Goal: Task Accomplishment & Management: Use online tool/utility

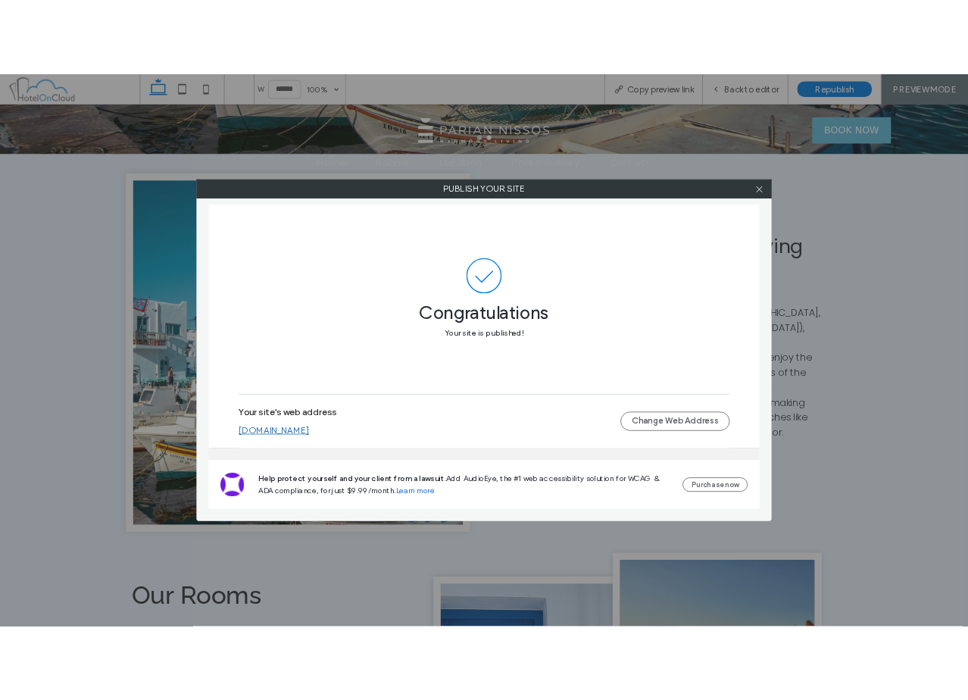
scroll to position [598, 0]
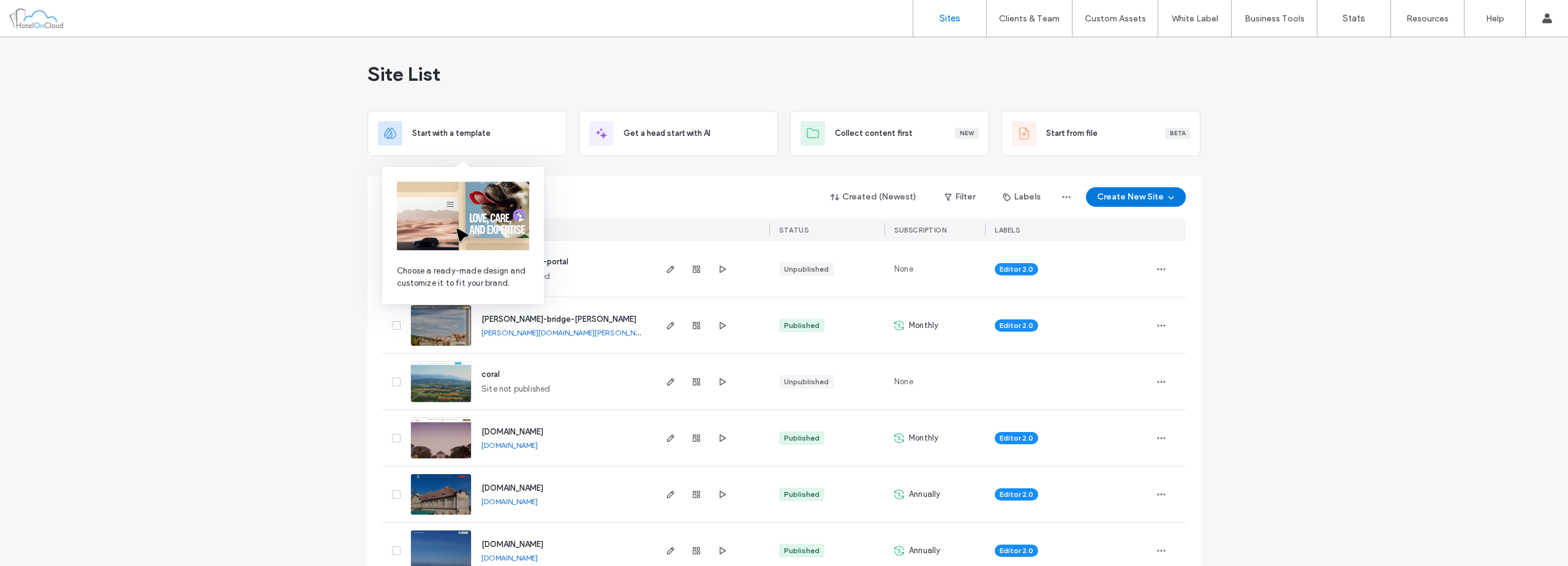
click at [609, 259] on div "pinelli-portal Site not published" at bounding box center [562, 268] width 182 height 56
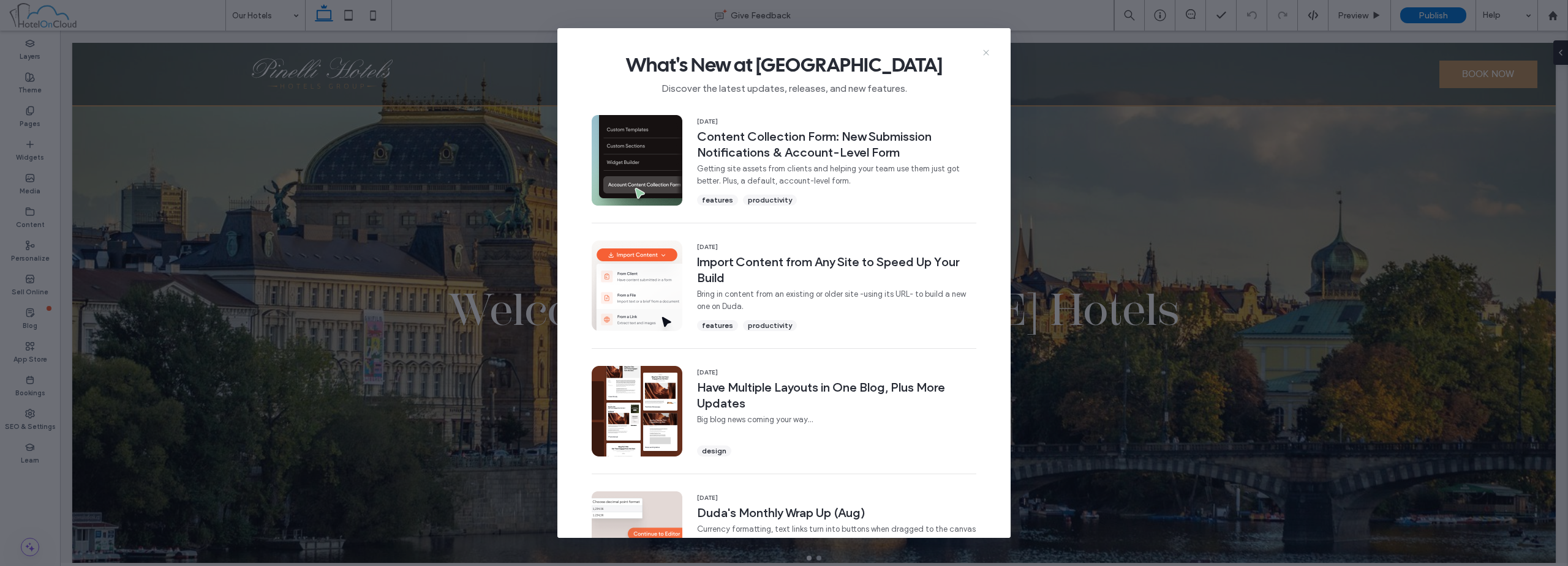
click at [984, 52] on icon at bounding box center [986, 53] width 10 height 10
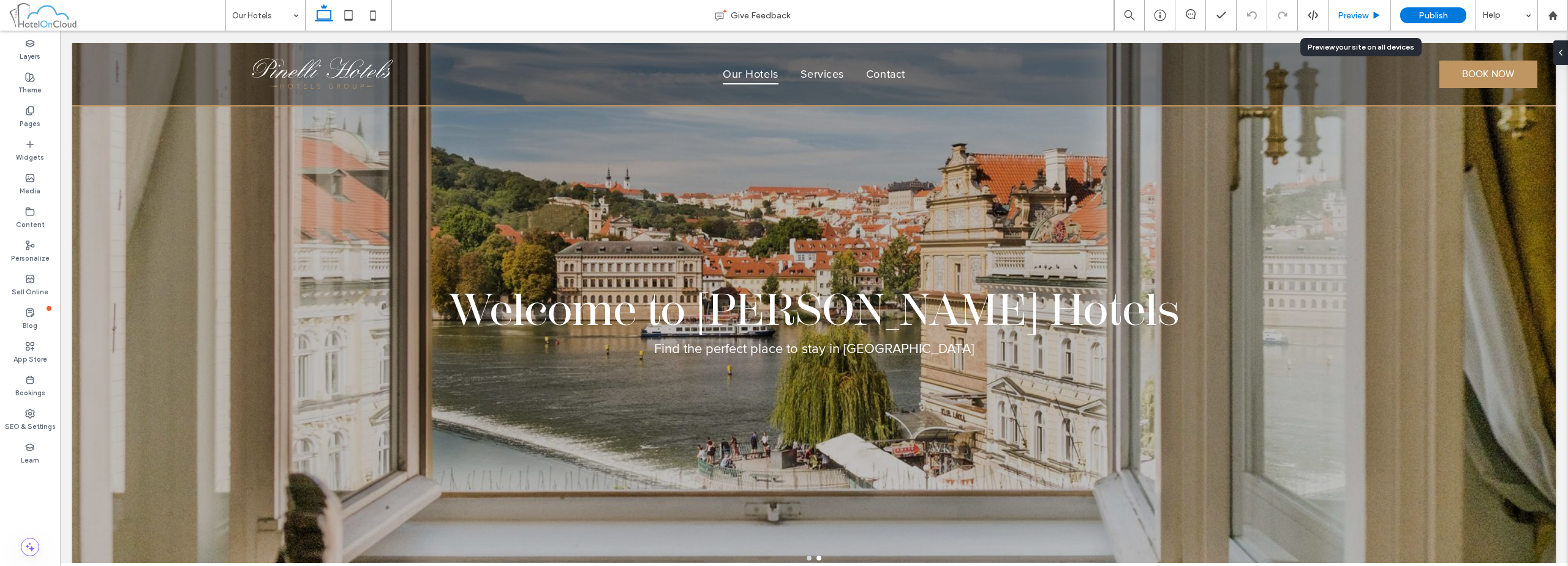
click at [1355, 19] on span "Preview" at bounding box center [1353, 15] width 31 height 11
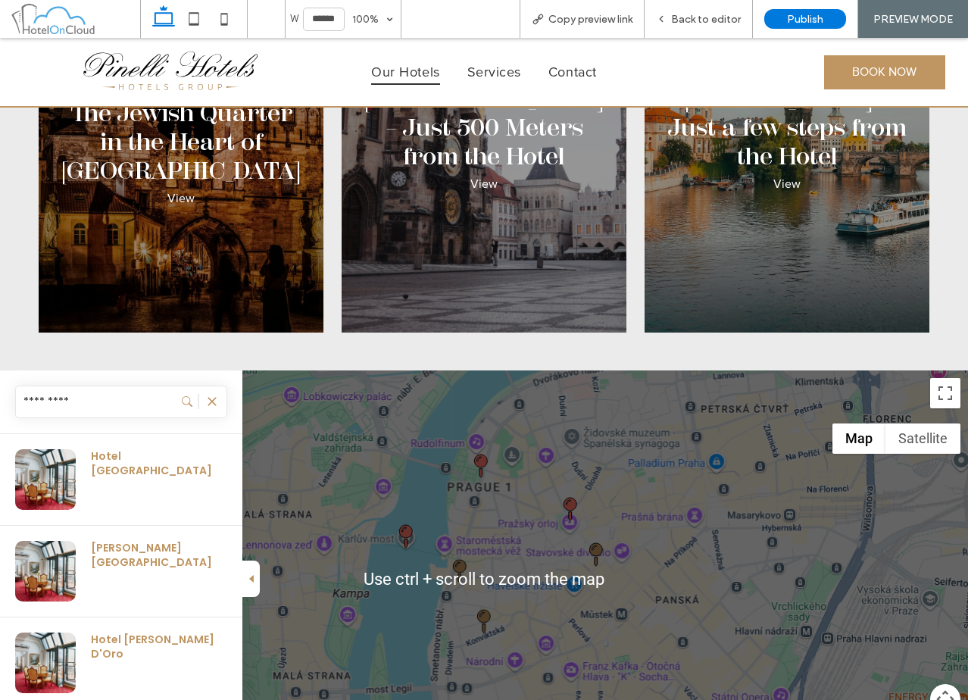
scroll to position [4859, 0]
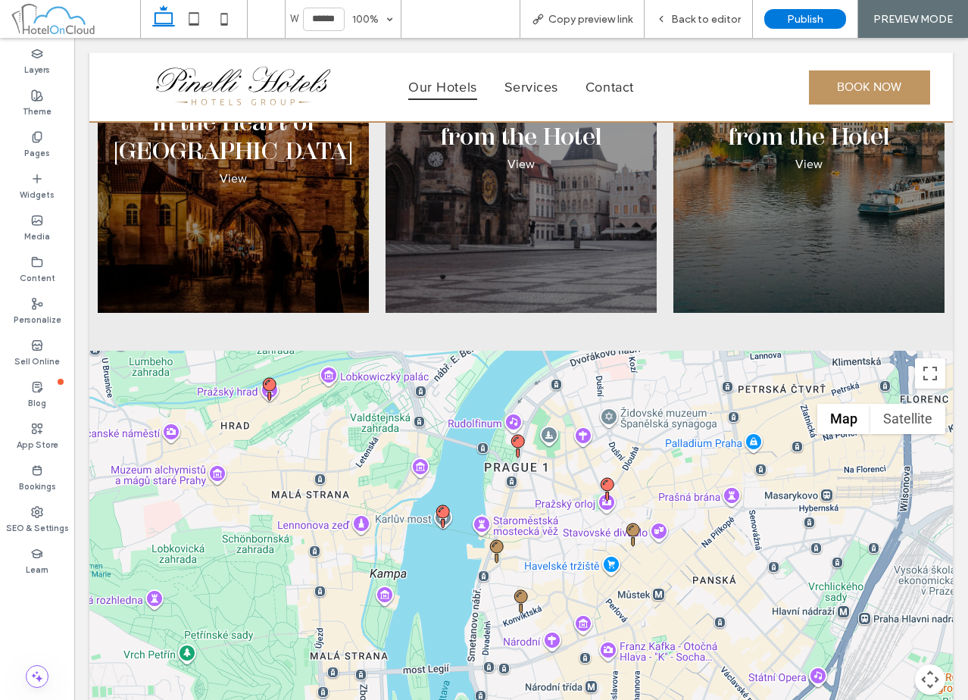
scroll to position [4982, 0]
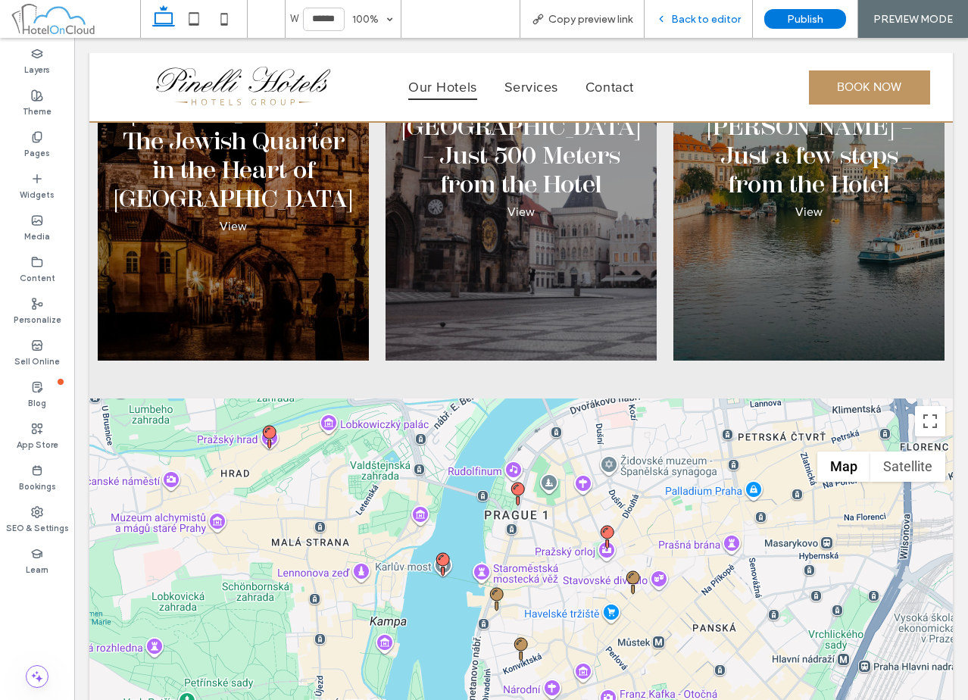
click at [684, 19] on span "Back to editor" at bounding box center [706, 19] width 70 height 13
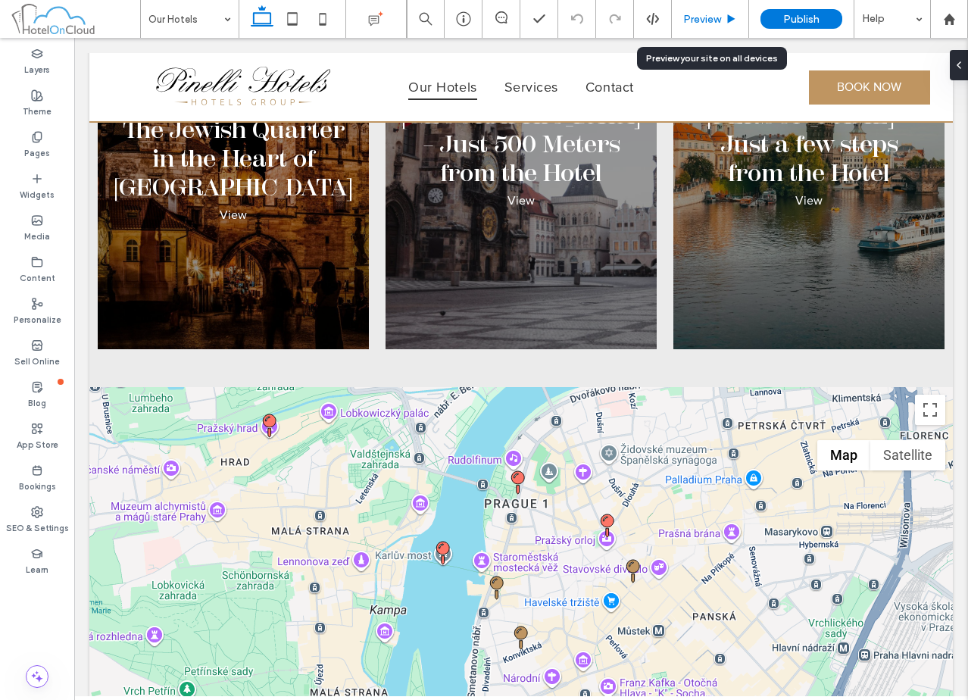
click at [711, 14] on span "Preview" at bounding box center [702, 19] width 38 height 13
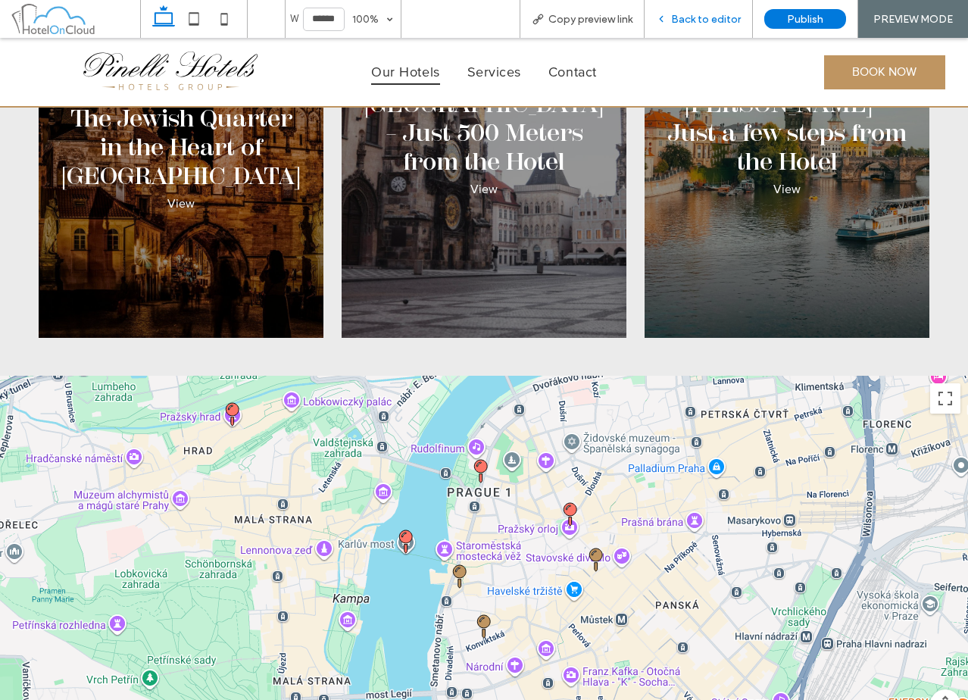
scroll to position [4979, 0]
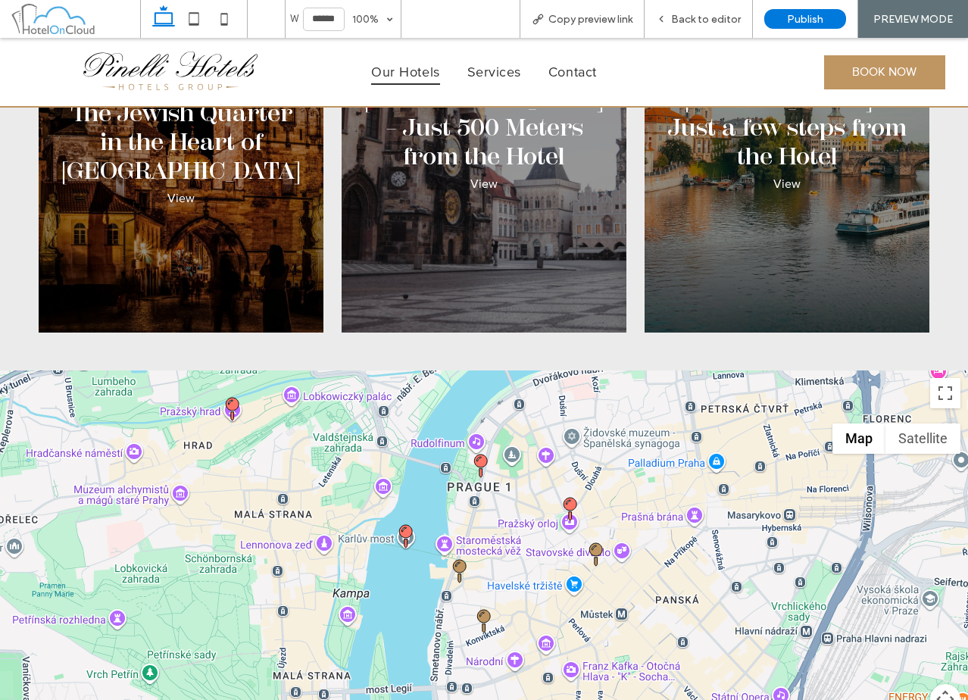
click at [590, 543] on icon at bounding box center [595, 554] width 13 height 23
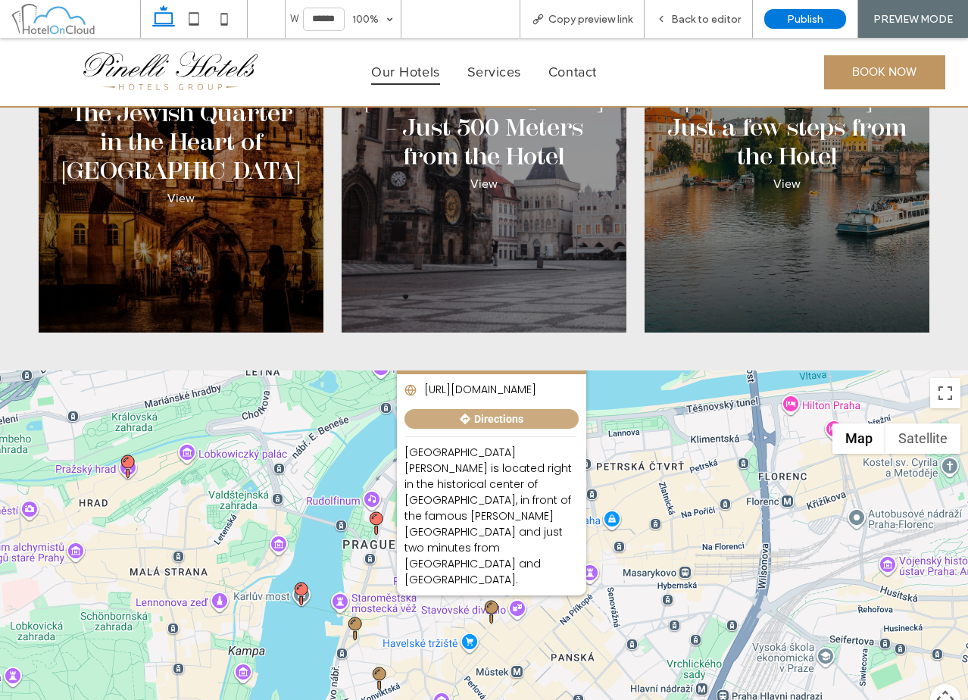
drag, startPoint x: 717, startPoint y: 365, endPoint x: 726, endPoint y: 353, distance: 15.1
click at [726, 370] on div "Hotel Bologna https://www.pragueresidencebologna.com/en Directions Welcome to H…" at bounding box center [484, 578] width 968 height 416
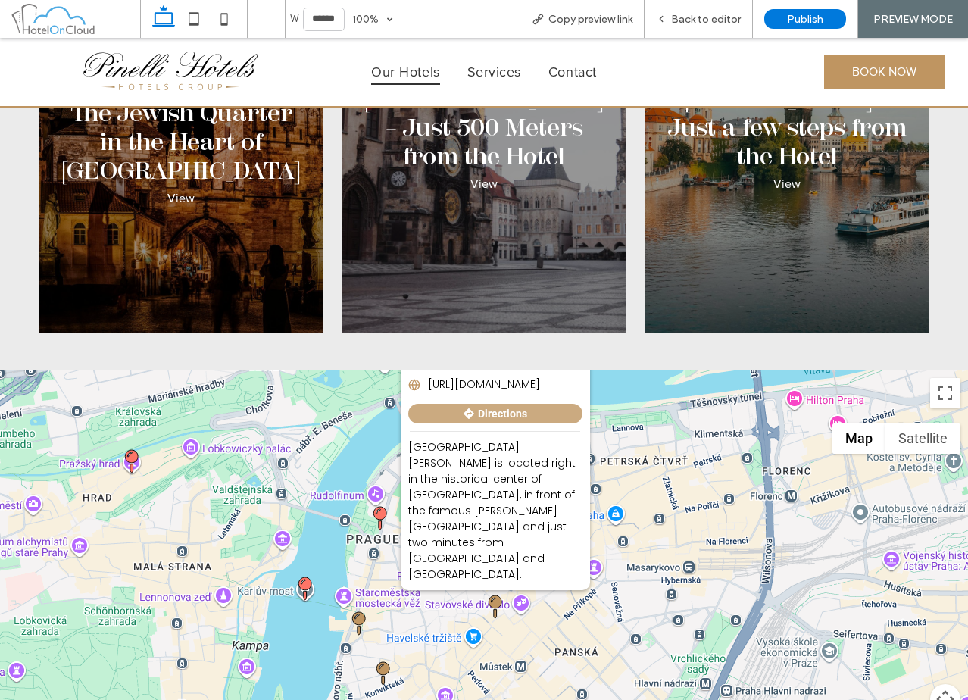
click at [377, 507] on icon at bounding box center [379, 518] width 13 height 23
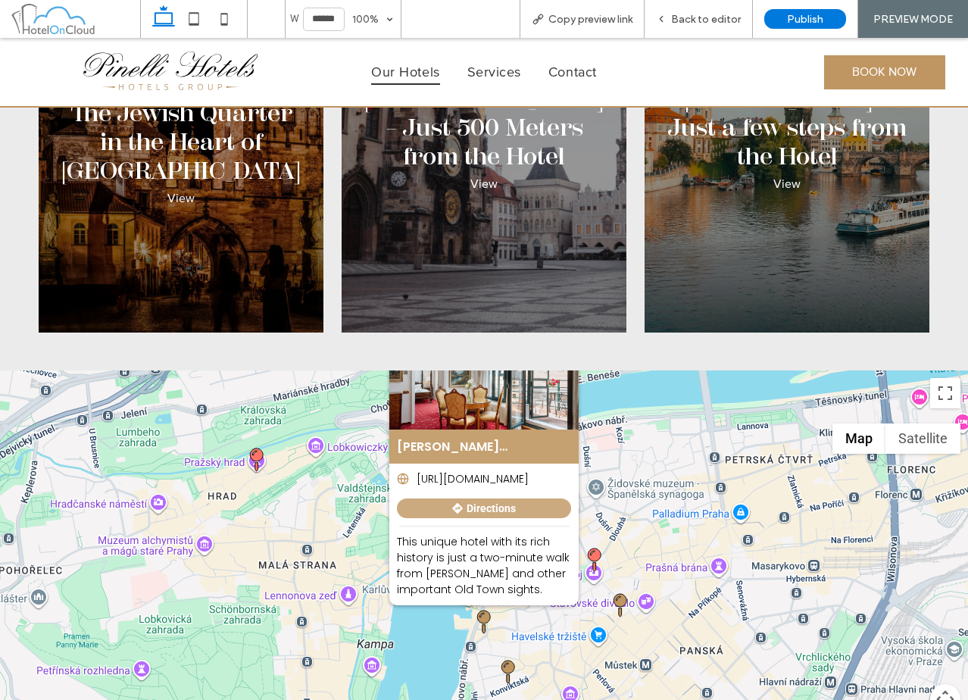
click at [504, 660] on icon at bounding box center [508, 671] width 13 height 23
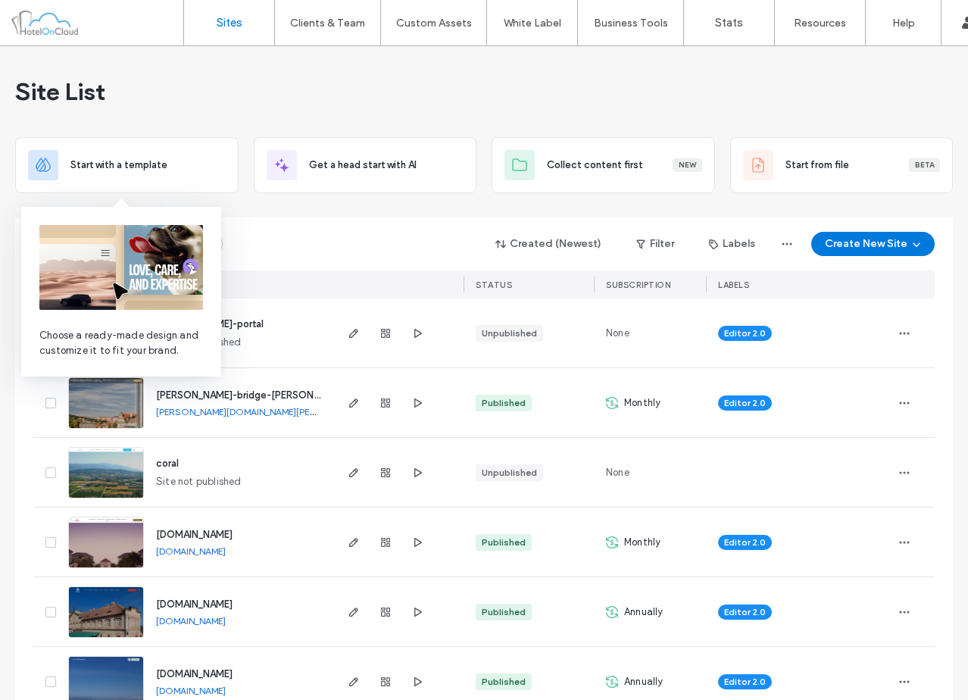
click at [236, 76] on div "Site List" at bounding box center [483, 91] width 937 height 91
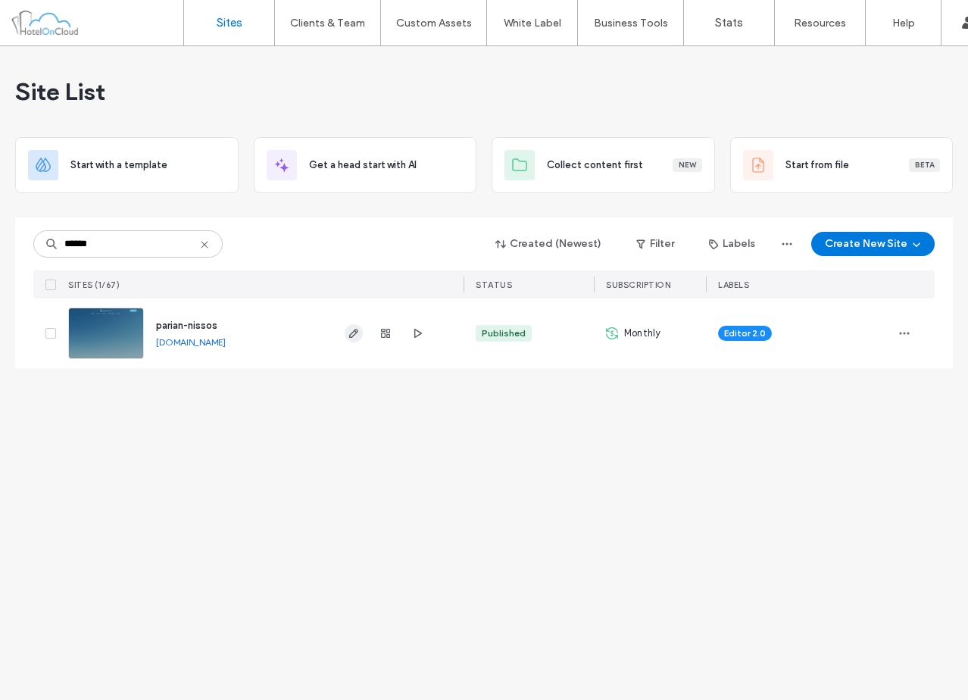
type input "******"
click at [204, 245] on icon at bounding box center [204, 245] width 12 height 12
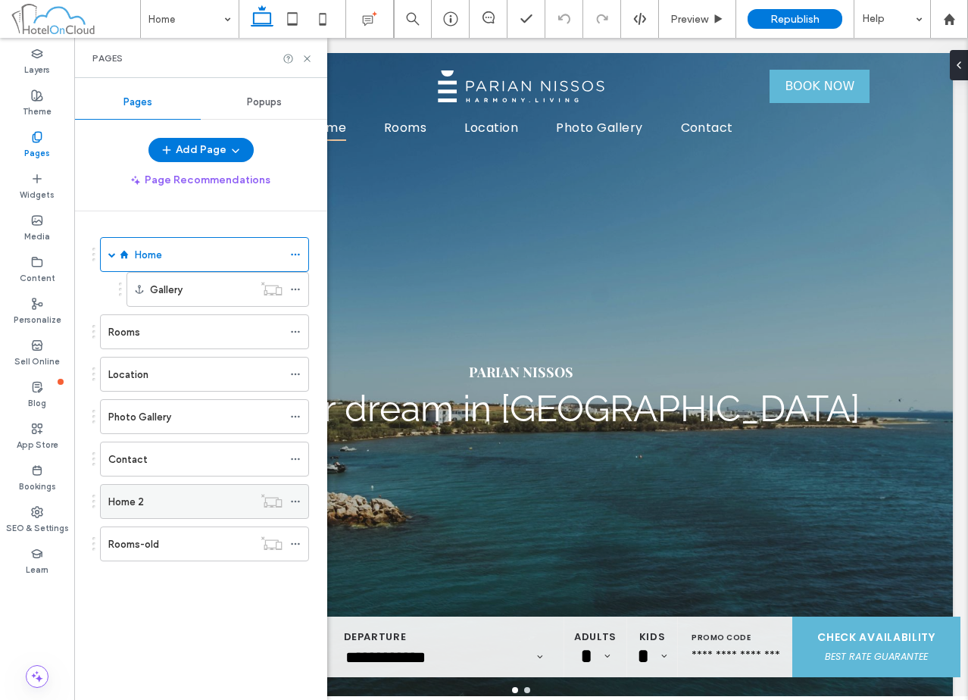
click at [293, 504] on icon at bounding box center [295, 501] width 11 height 11
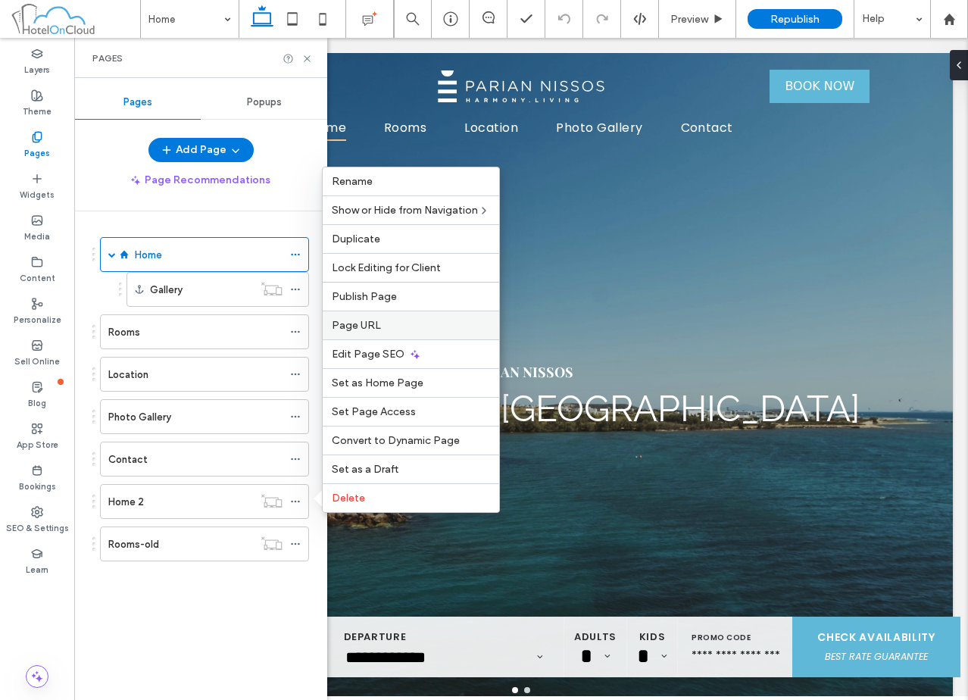
click at [377, 330] on span "Page URL" at bounding box center [356, 325] width 49 height 13
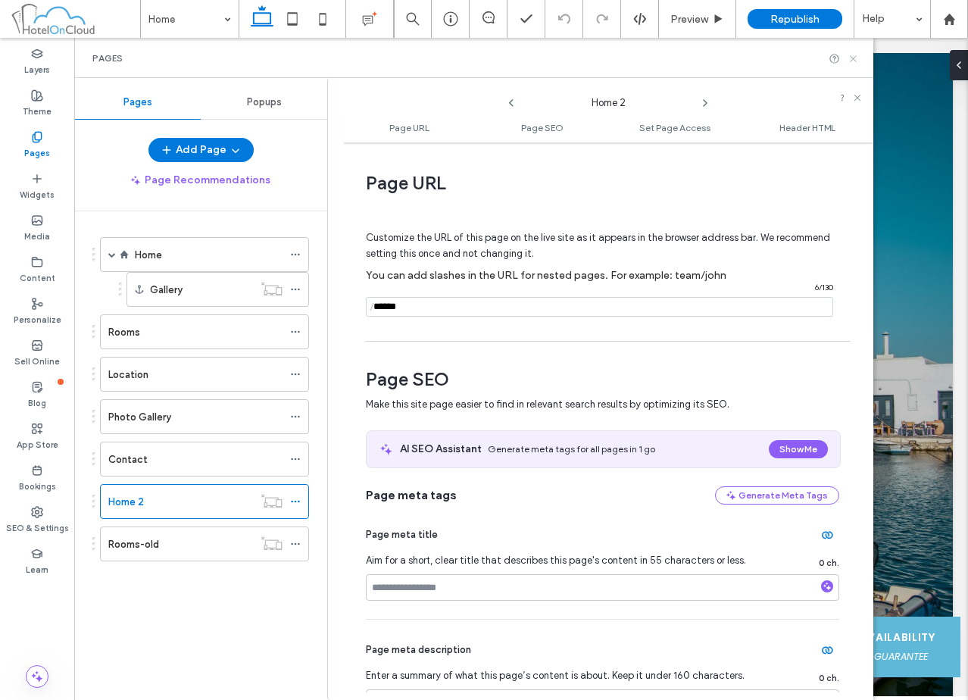
click at [849, 59] on icon at bounding box center [852, 58] width 11 height 11
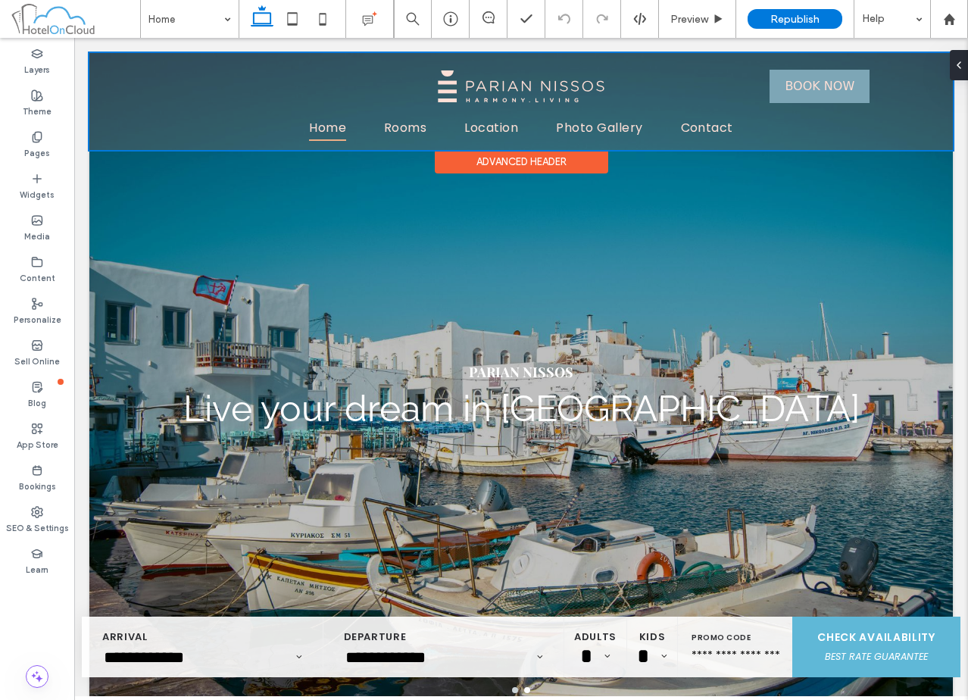
click at [562, 85] on div at bounding box center [520, 101] width 863 height 97
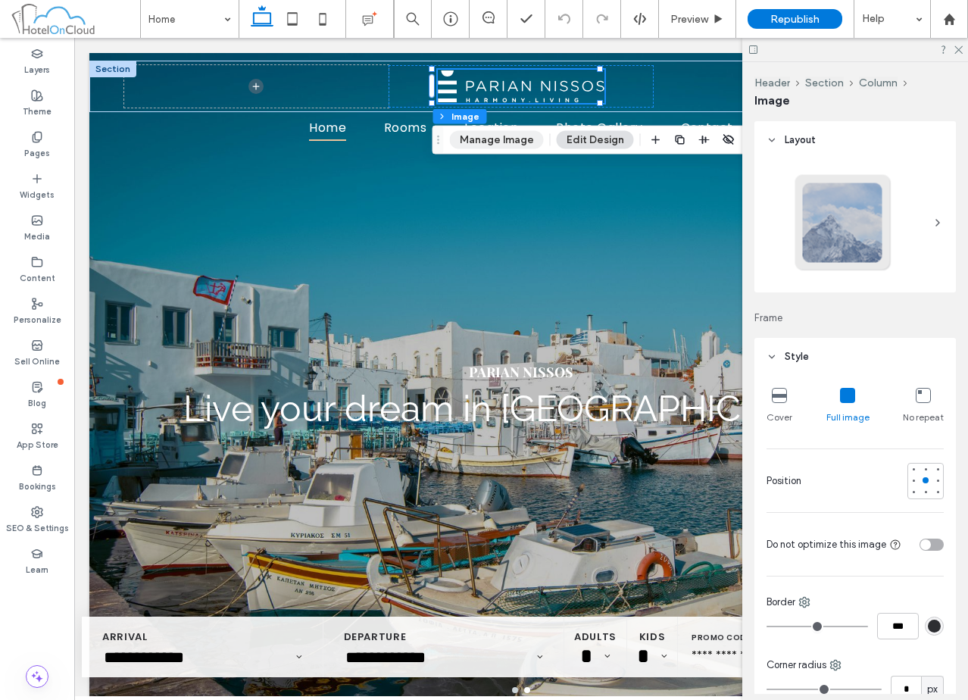
click at [480, 142] on button "Manage Image" at bounding box center [497, 140] width 94 height 18
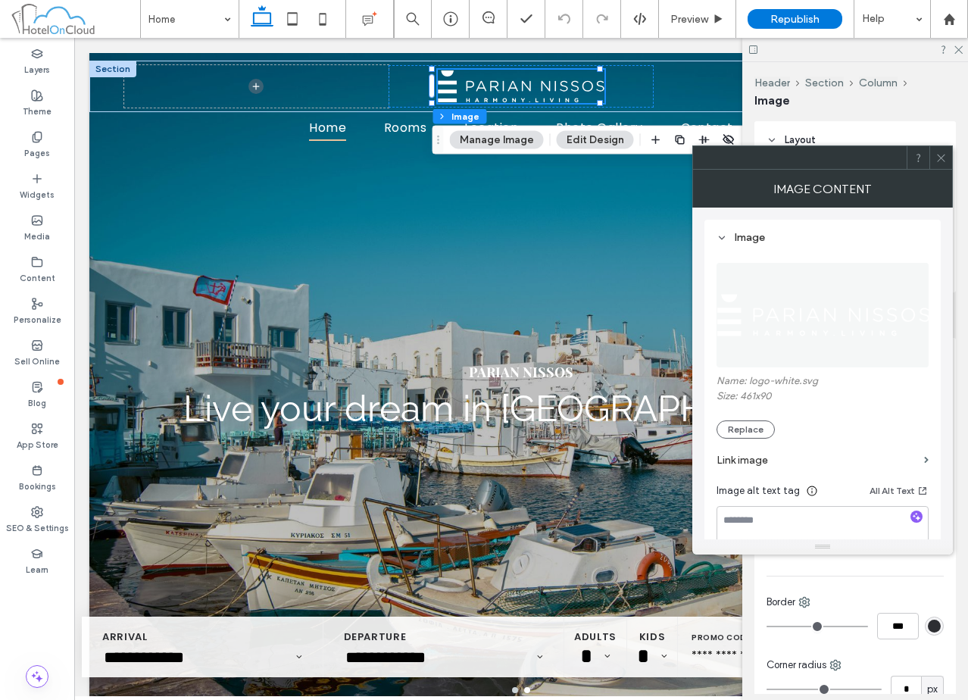
click at [769, 461] on label "Link image" at bounding box center [816, 460] width 201 height 28
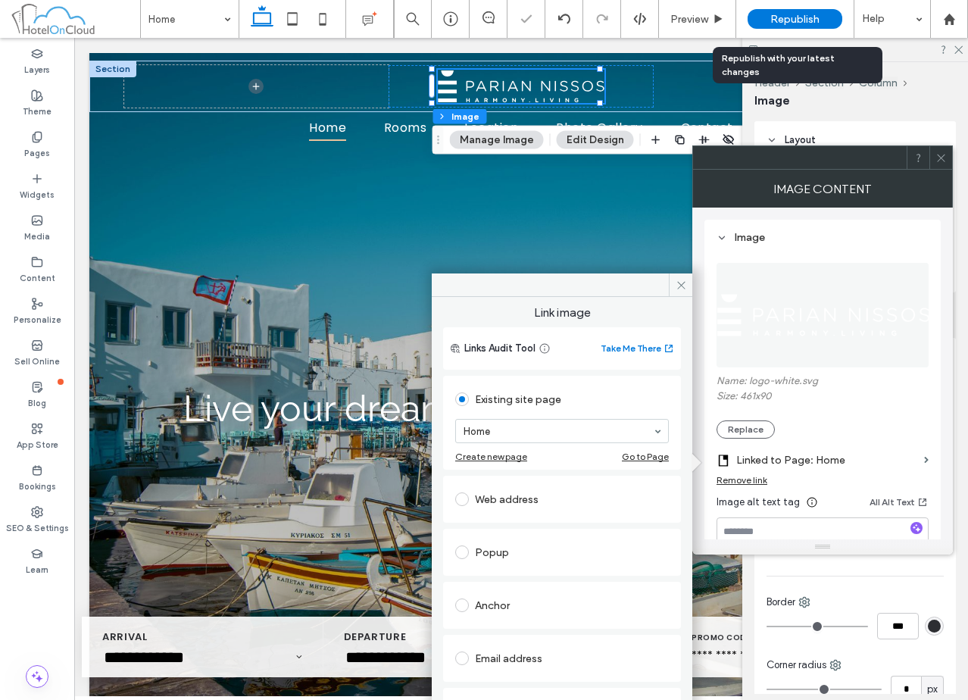
click at [779, 25] on span "Republish" at bounding box center [794, 19] width 49 height 13
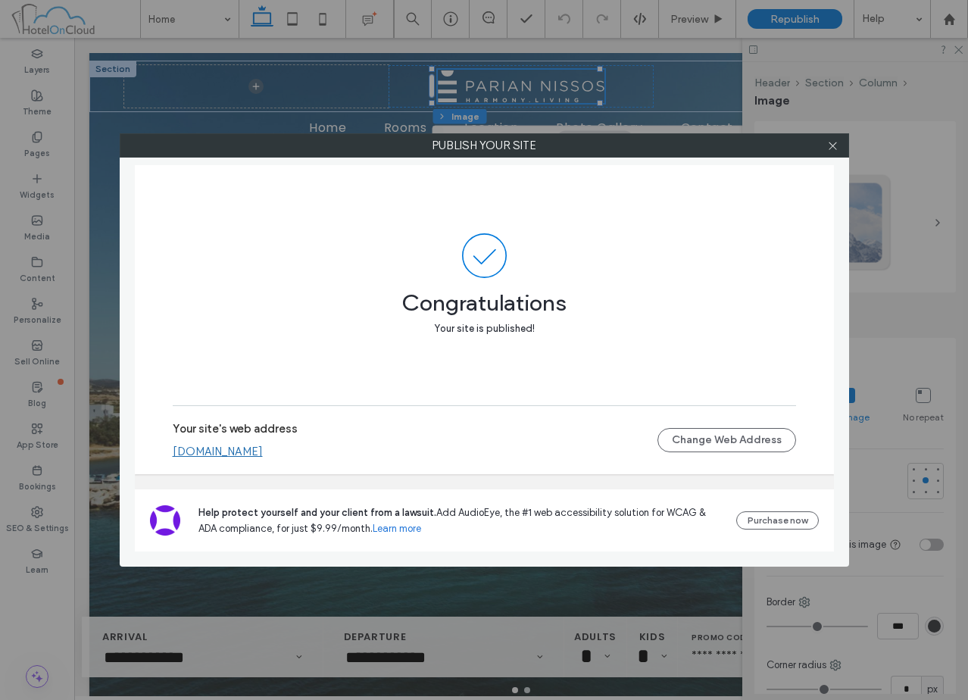
click at [612, 259] on span at bounding box center [484, 255] width 623 height 45
click at [836, 142] on use at bounding box center [832, 146] width 8 height 8
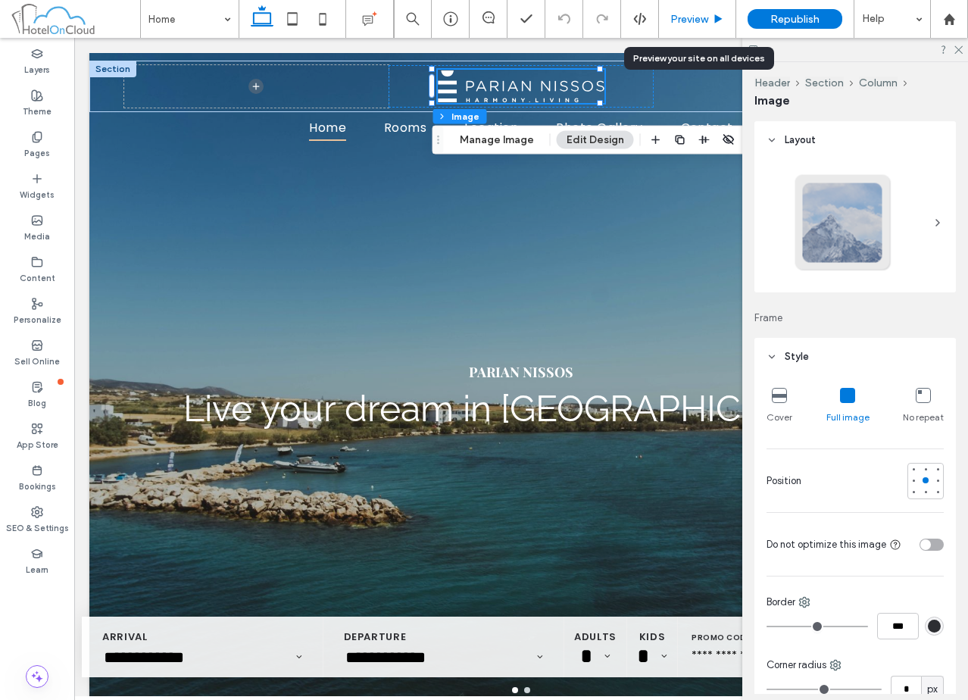
click at [710, 18] on div "Preview" at bounding box center [697, 19] width 76 height 13
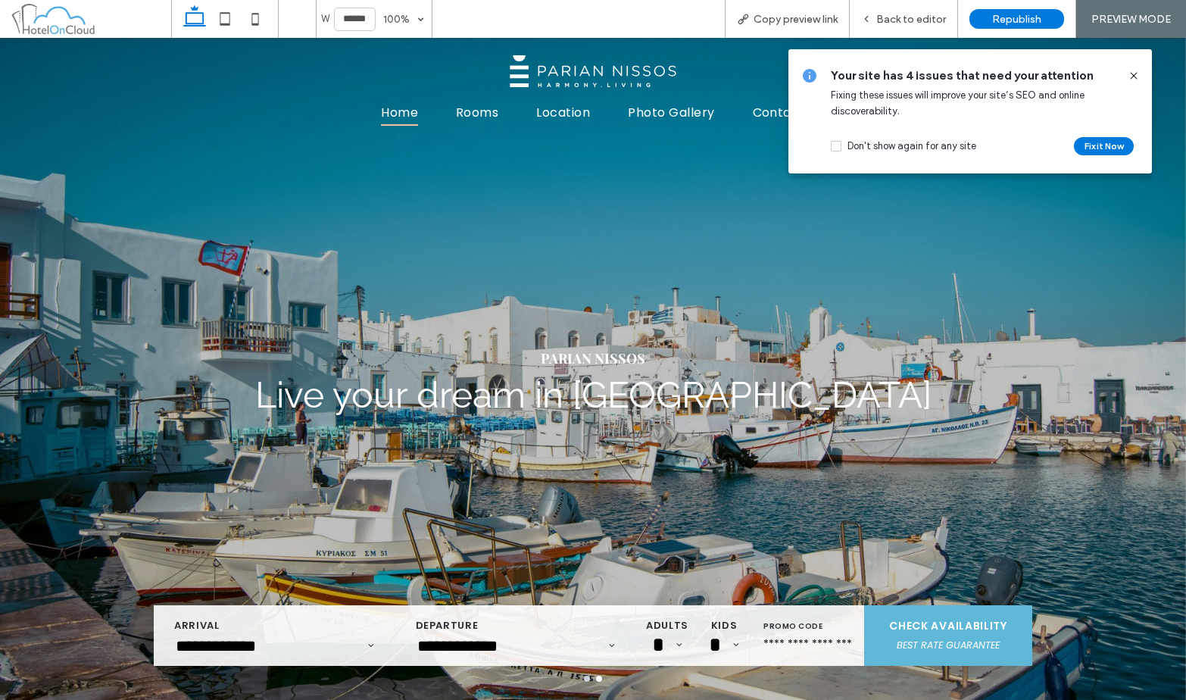
click at [967, 73] on icon at bounding box center [1134, 76] width 12 height 12
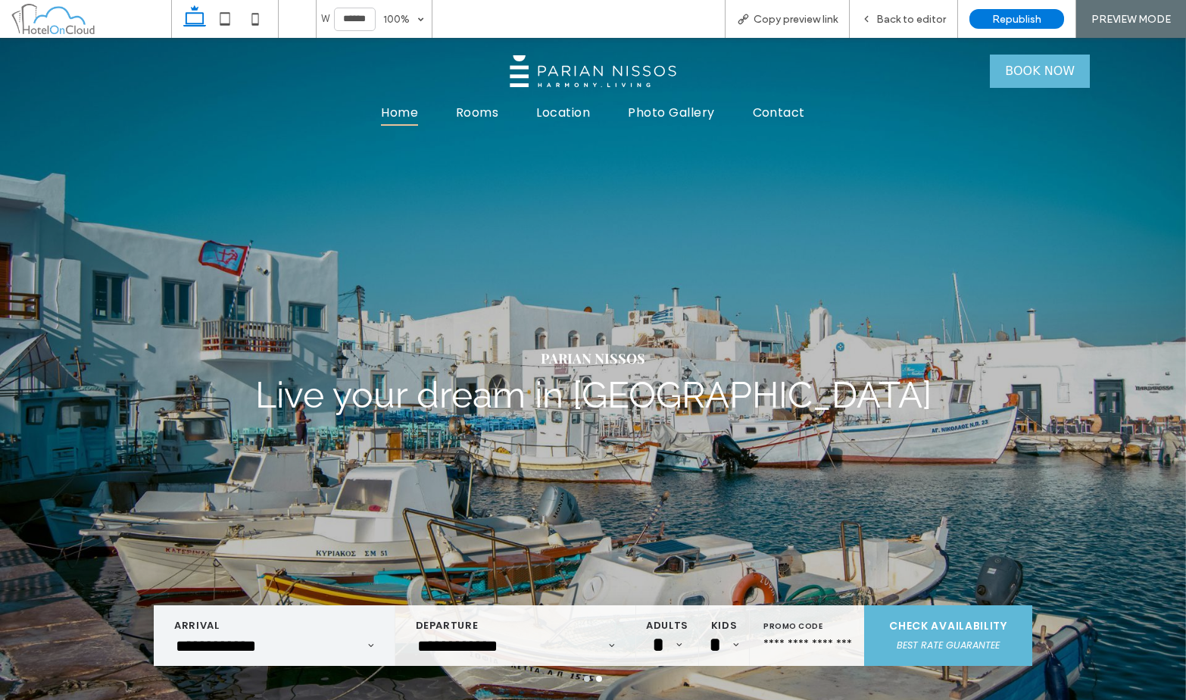
click at [308, 630] on label "ARRIVAL" at bounding box center [274, 626] width 200 height 20
click at [302, 645] on input "**********" at bounding box center [259, 646] width 170 height 20
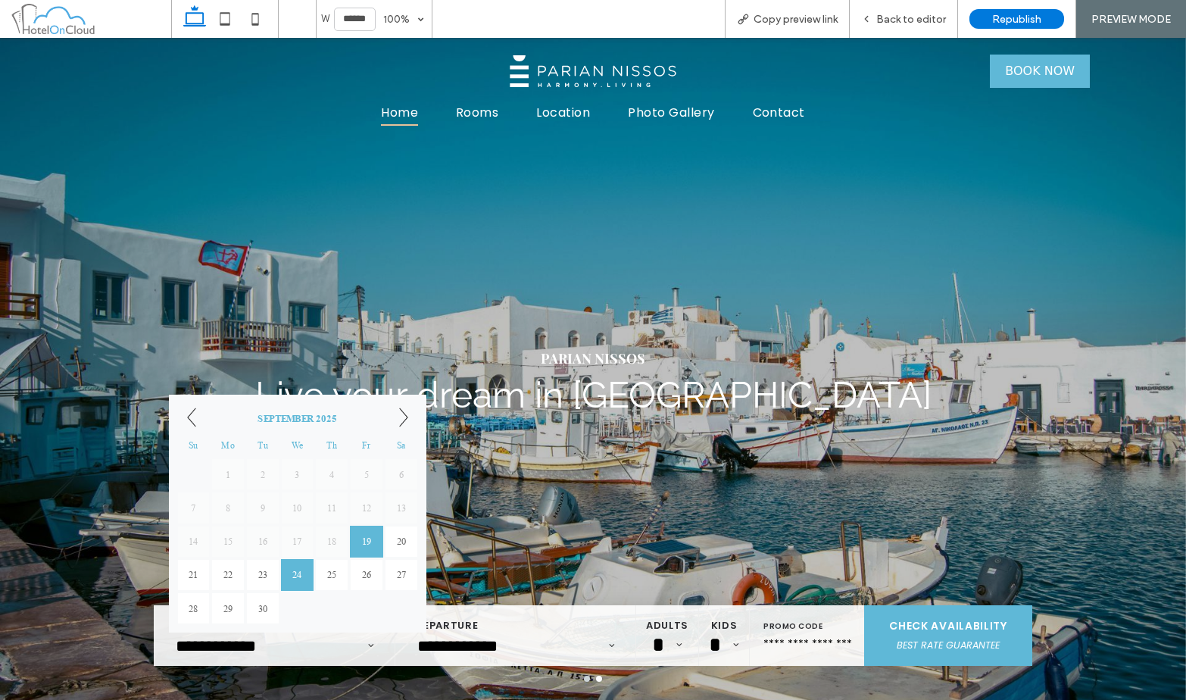
drag, startPoint x: 305, startPoint y: 575, endPoint x: 349, endPoint y: 576, distance: 43.9
click at [306, 575] on link "24" at bounding box center [297, 575] width 33 height 32
type input "**********"
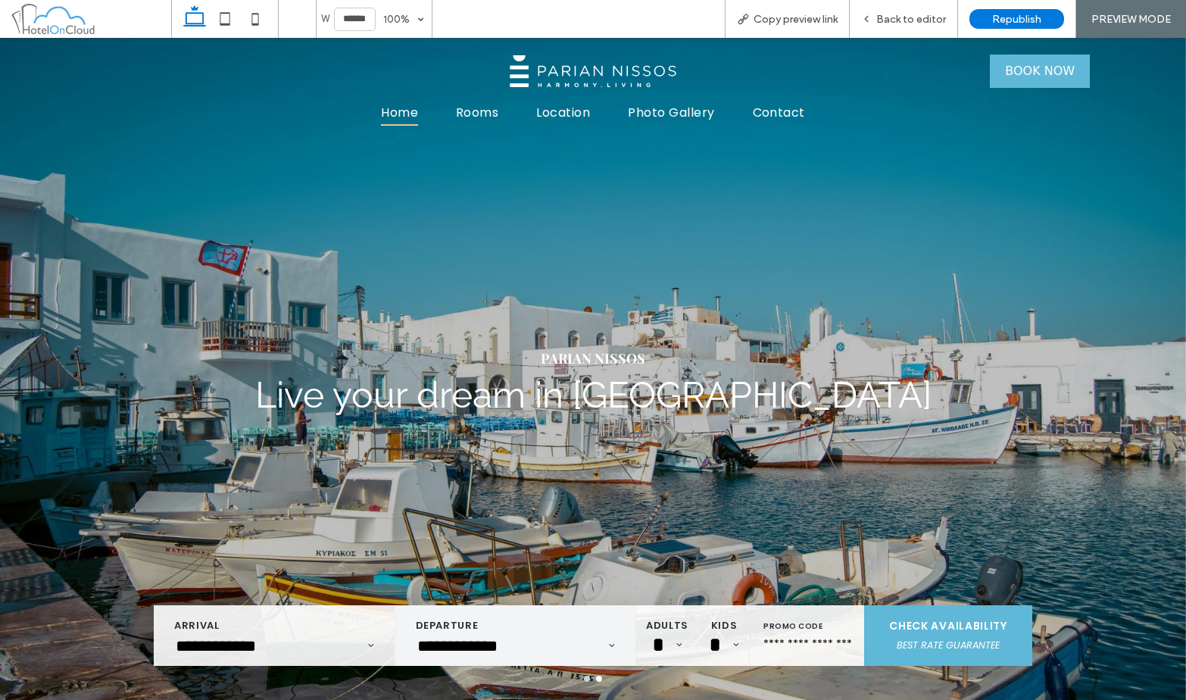
click at [498, 650] on input "**********" at bounding box center [501, 646] width 170 height 20
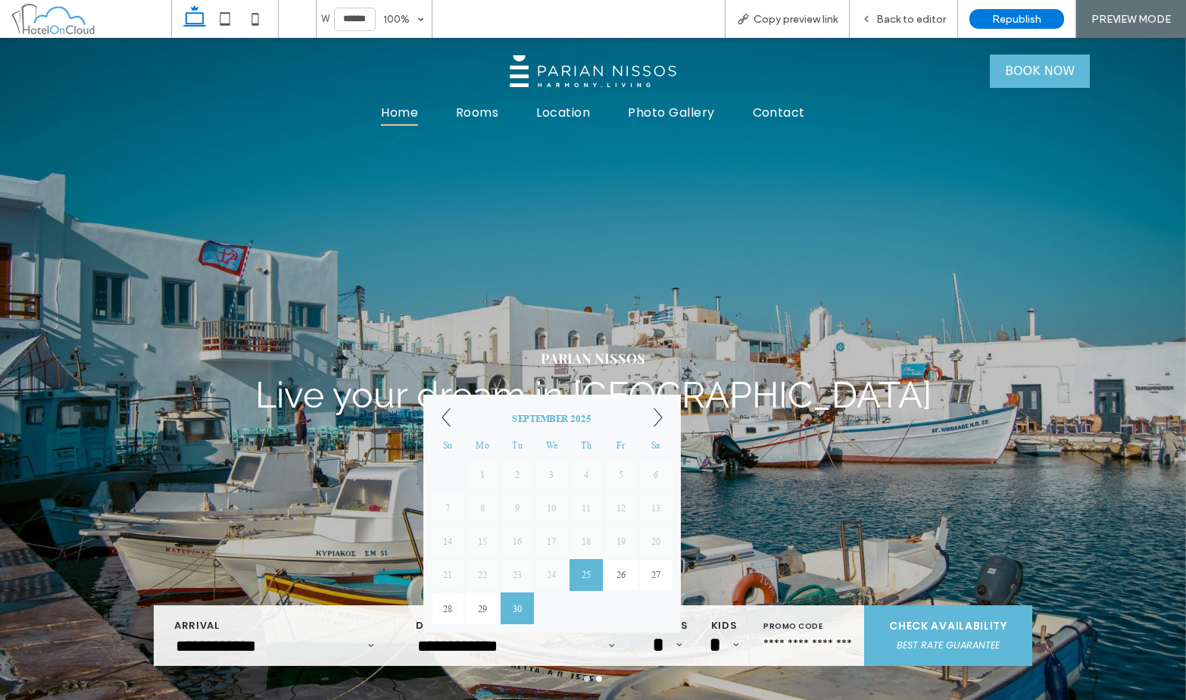
click at [513, 607] on link "30" at bounding box center [517, 608] width 33 height 32
type input "**********"
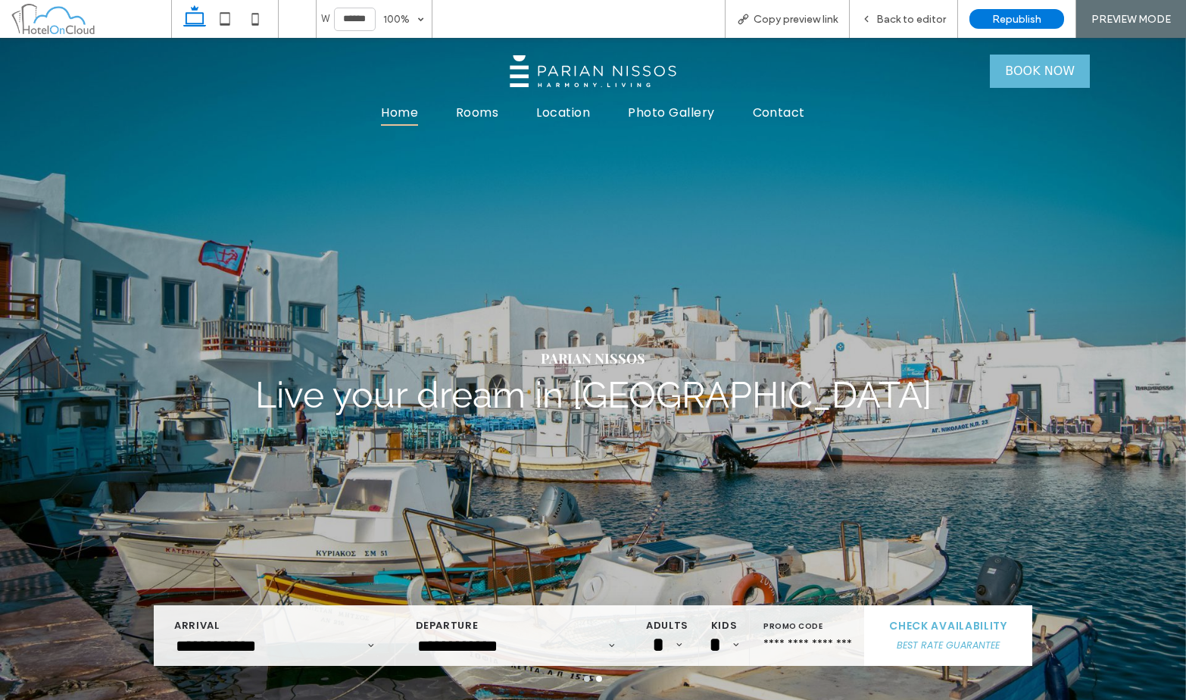
click at [944, 638] on span "BEST RATE GUARANTEE" at bounding box center [948, 644] width 168 height 19
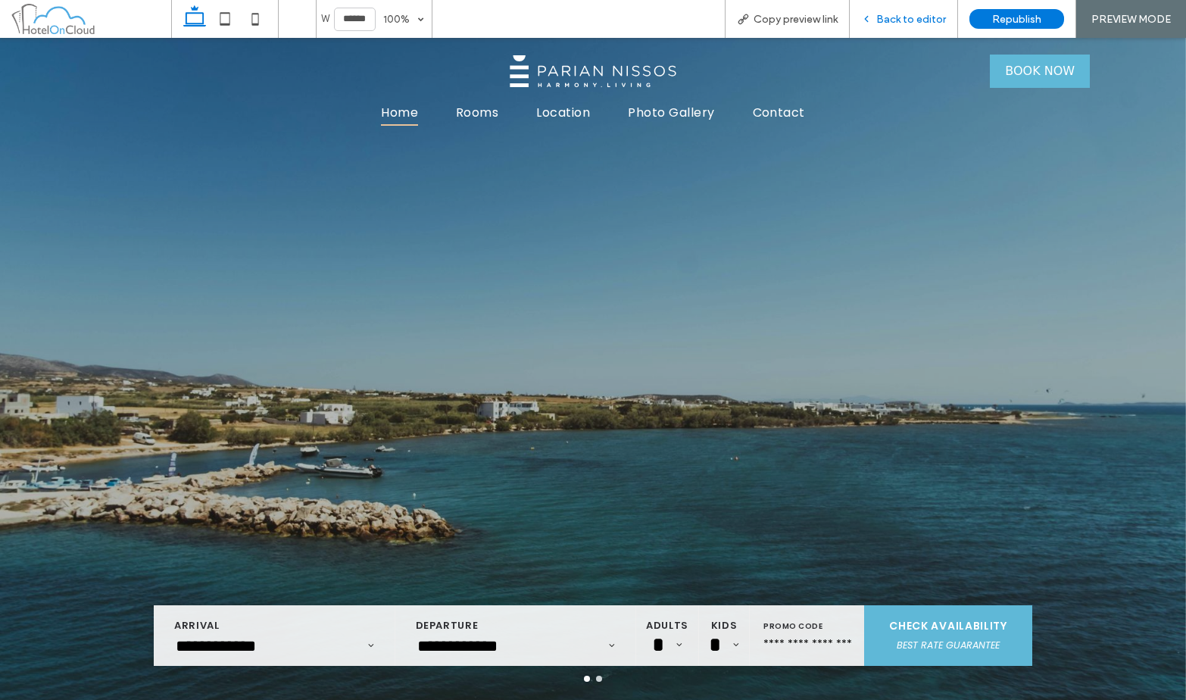
click at [906, 14] on span "Back to editor" at bounding box center [911, 19] width 70 height 13
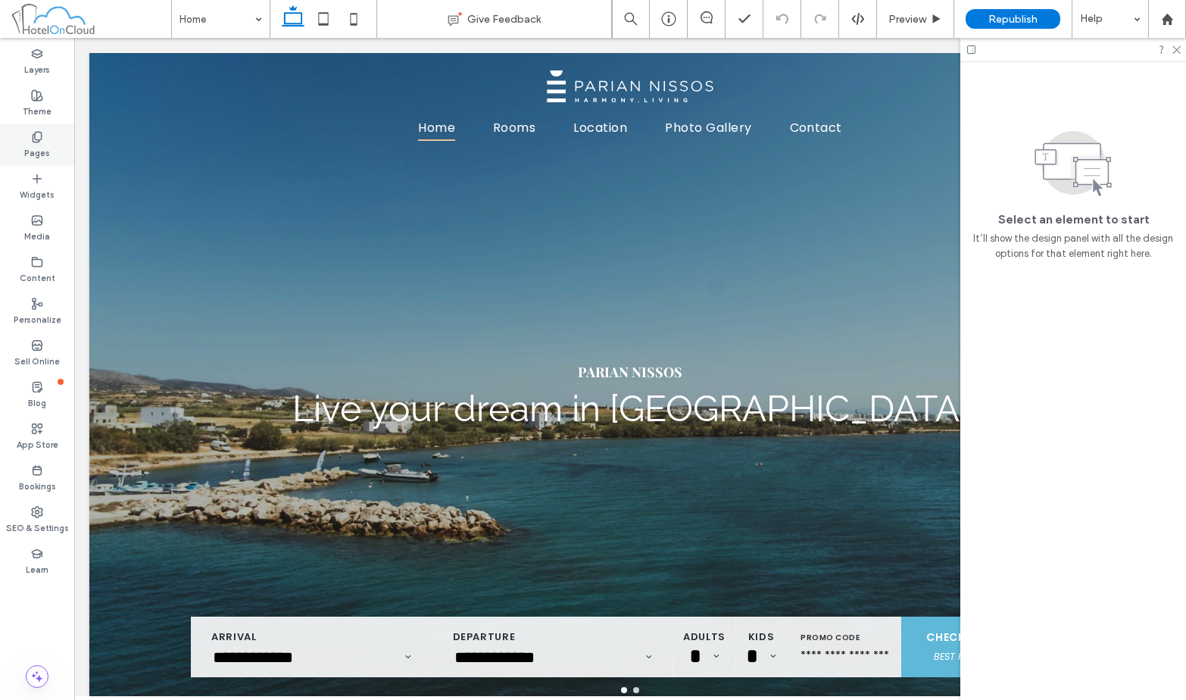
click at [20, 145] on div "Pages" at bounding box center [37, 145] width 74 height 42
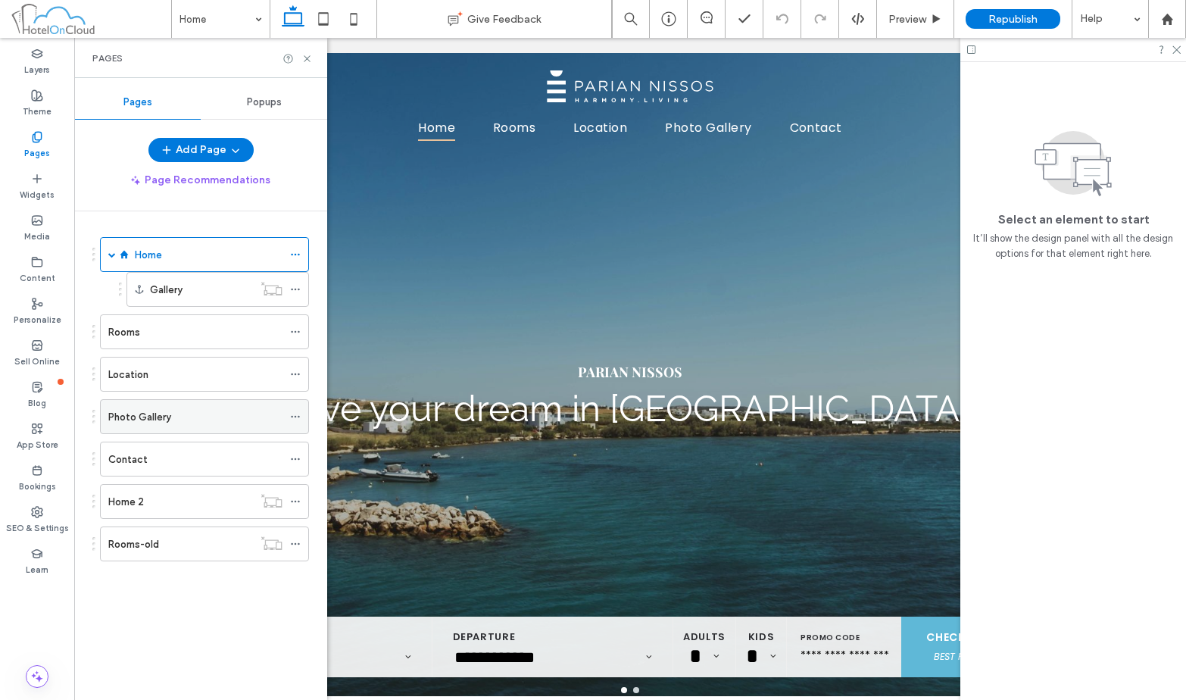
click at [211, 420] on div "Photo Gallery" at bounding box center [195, 417] width 174 height 16
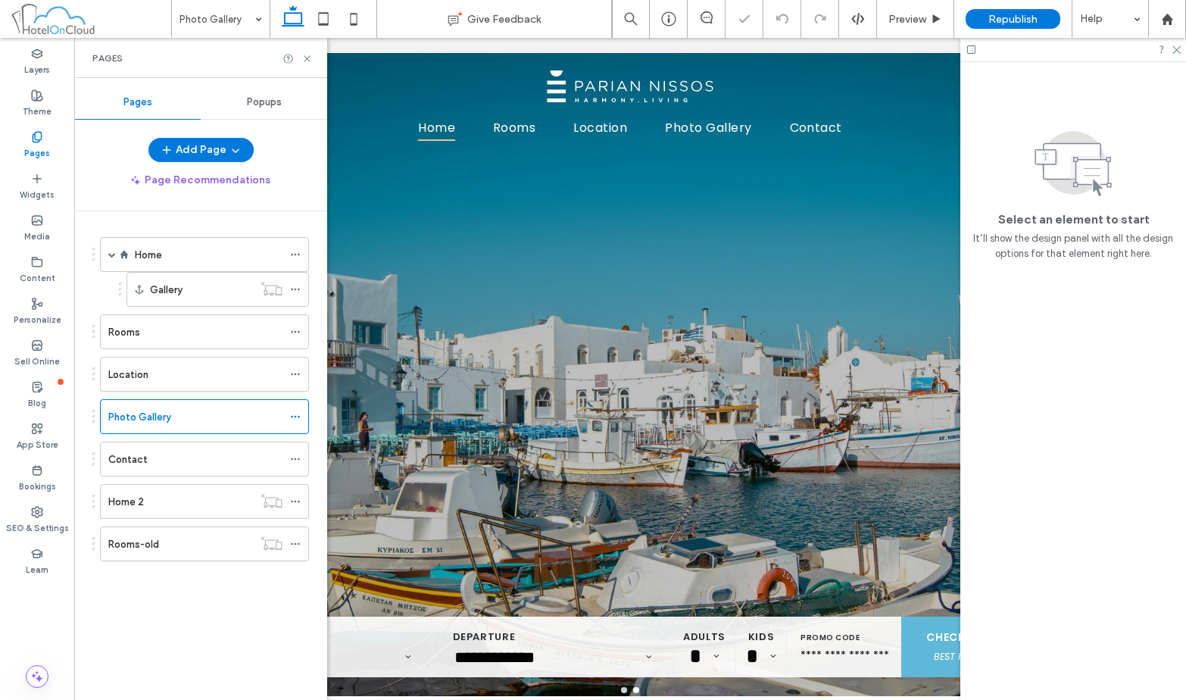
click at [308, 57] on use at bounding box center [307, 58] width 6 height 6
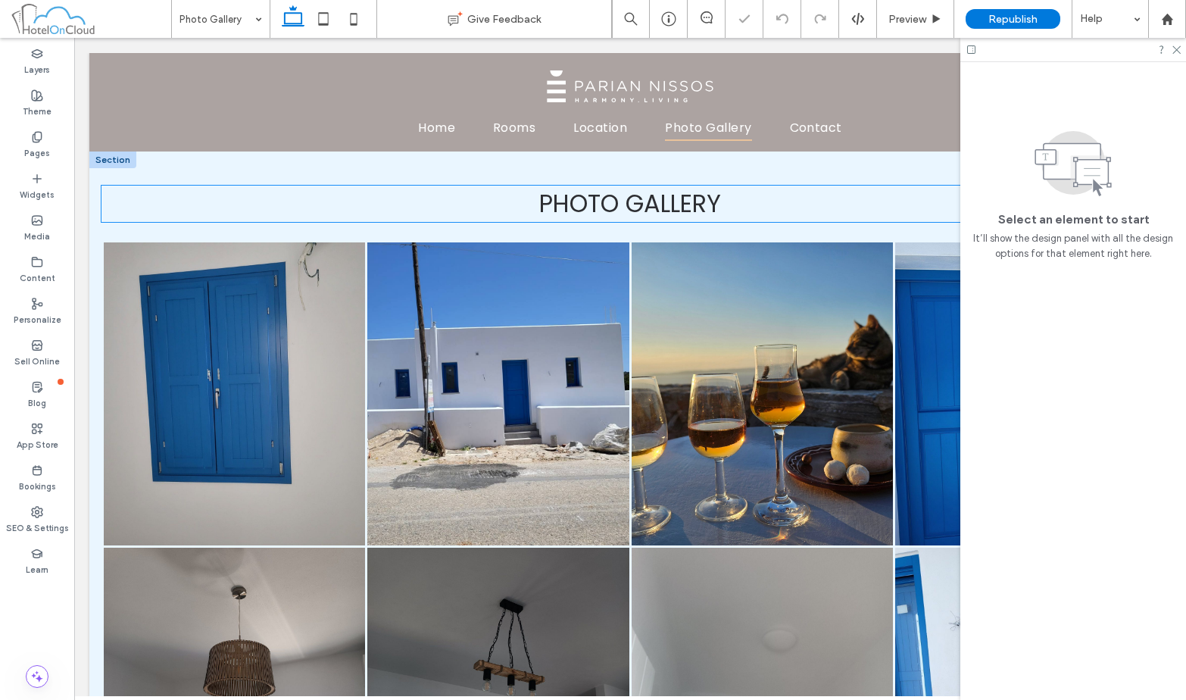
click at [387, 479] on link at bounding box center [498, 393] width 277 height 321
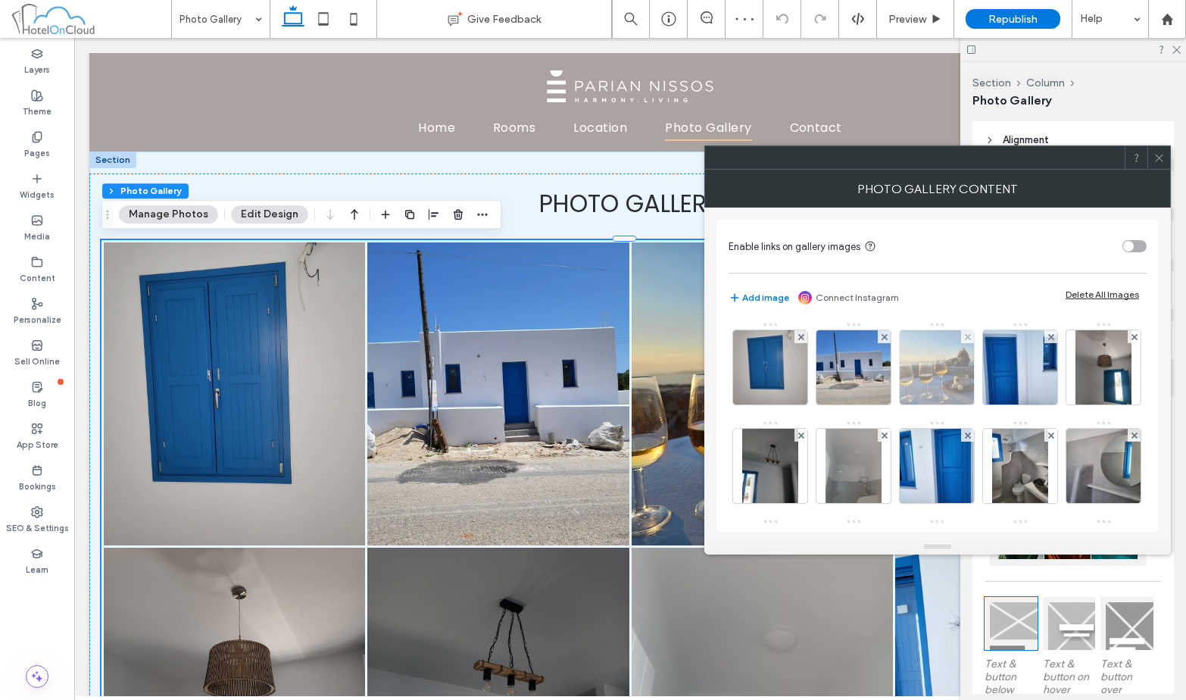
scroll to position [76, 0]
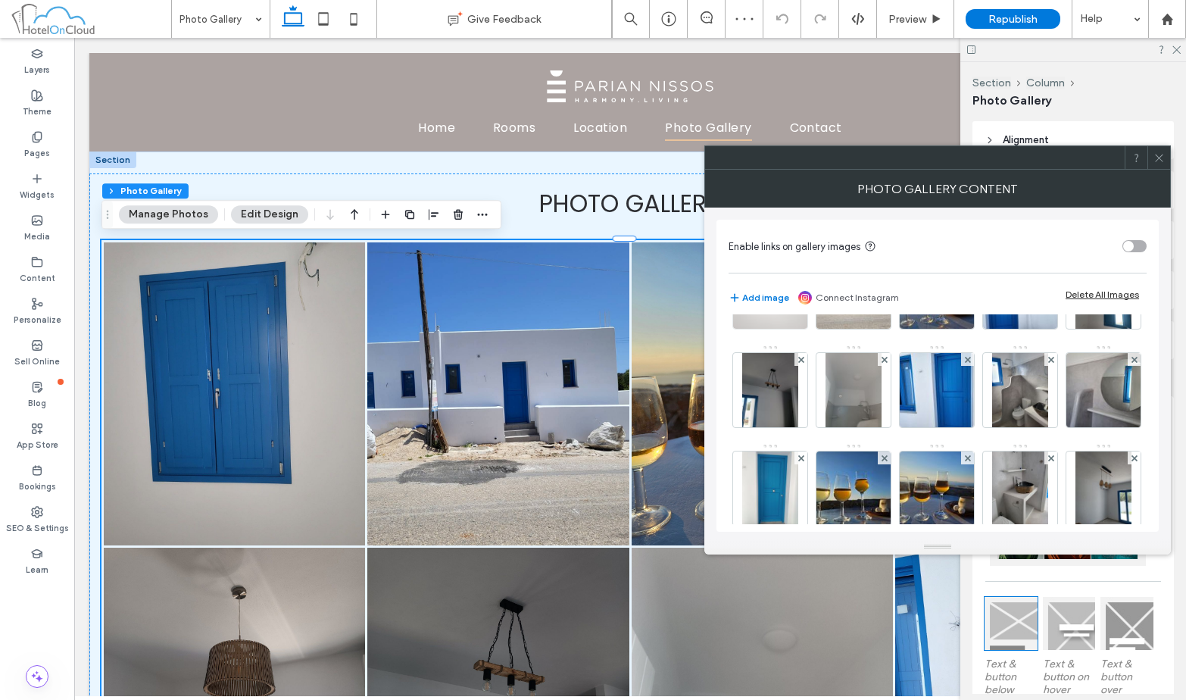
click at [774, 320] on img at bounding box center [770, 291] width 99 height 74
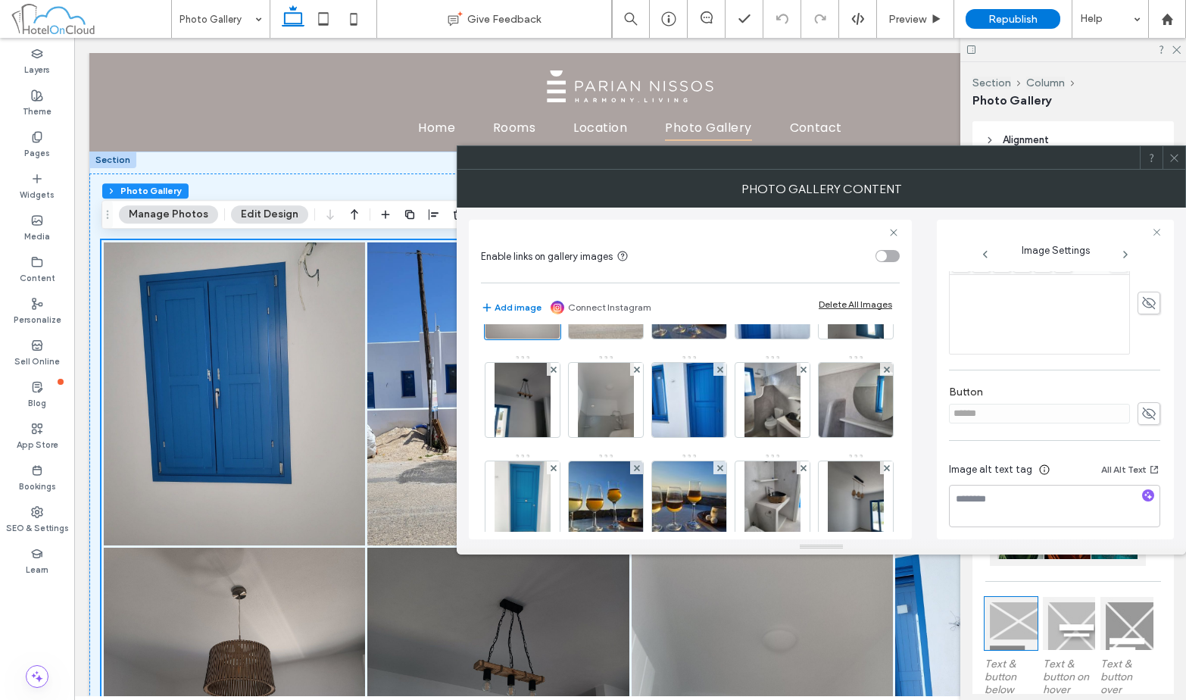
scroll to position [404, 0]
click at [967, 157] on icon at bounding box center [1173, 157] width 11 height 11
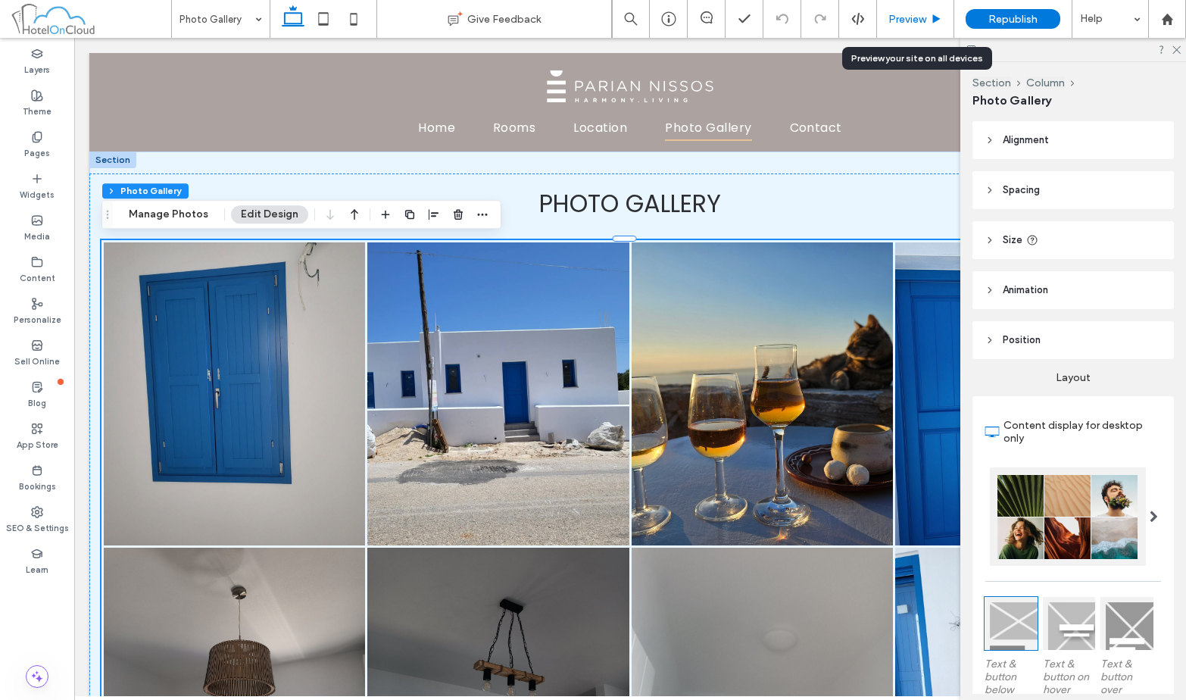
click at [917, 10] on div "Preview" at bounding box center [915, 19] width 77 height 38
click at [916, 20] on span "Preview" at bounding box center [907, 19] width 38 height 13
